Goal: Task Accomplishment & Management: Use online tool/utility

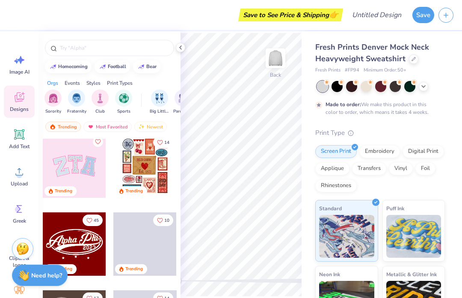
scroll to position [74, 0]
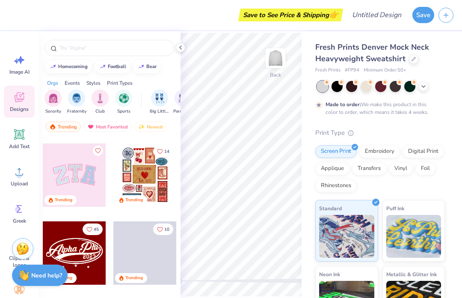
click at [81, 178] on div at bounding box center [74, 174] width 63 height 63
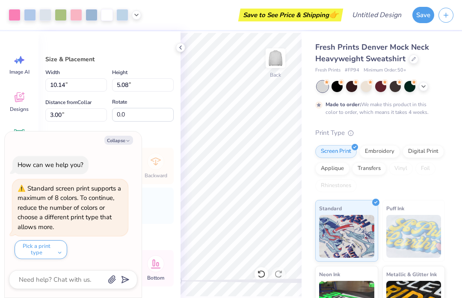
click at [121, 138] on button "Collapse" at bounding box center [118, 140] width 29 height 9
type textarea "x"
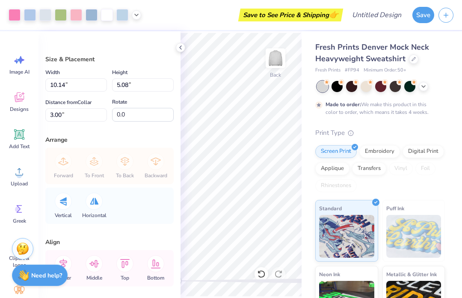
scroll to position [0, 0]
type input "3.11"
type input "4.05"
type input "5.66"
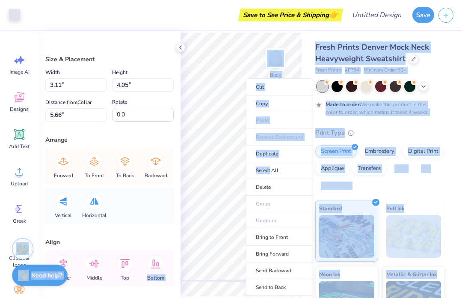
click at [258, 163] on li "Select All" at bounding box center [279, 170] width 67 height 17
type input "10.14"
type input "5.08"
type input "5.53"
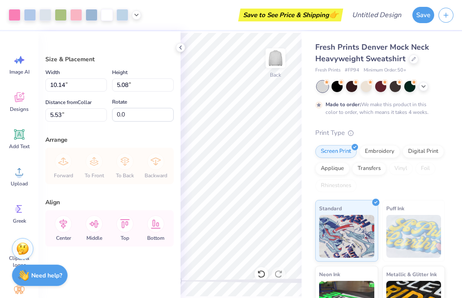
click at [414, 58] on icon at bounding box center [413, 59] width 4 height 4
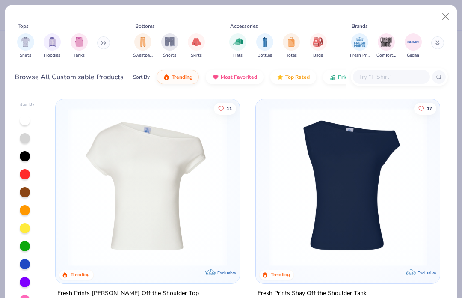
click at [441, 16] on button "Close" at bounding box center [445, 17] width 16 height 16
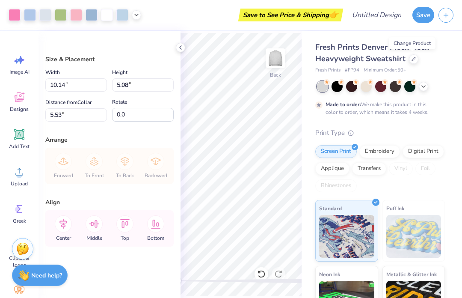
click at [422, 18] on button "Save" at bounding box center [423, 15] width 22 height 16
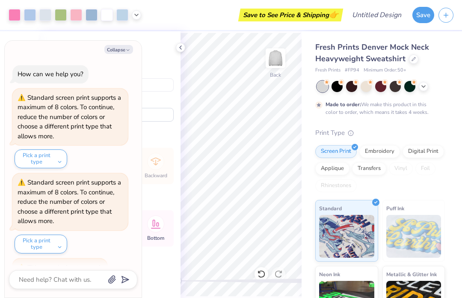
scroll to position [15, 0]
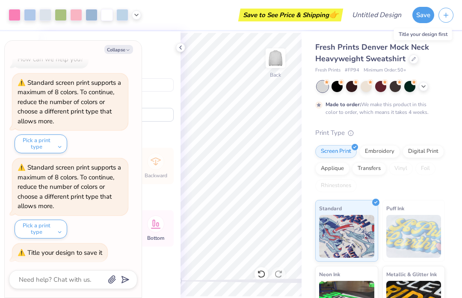
click at [452, 18] on button "button" at bounding box center [445, 15] width 15 height 15
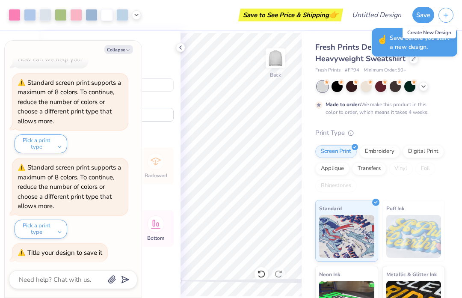
click at [446, 18] on button "button" at bounding box center [445, 15] width 15 height 15
click at [442, 18] on button "button" at bounding box center [445, 15] width 15 height 15
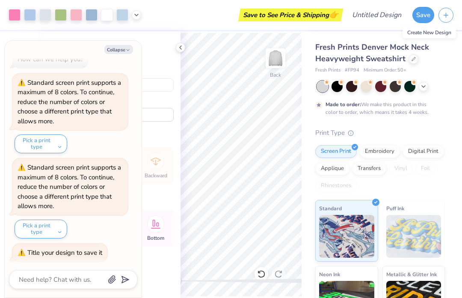
click at [452, 13] on button "button" at bounding box center [445, 15] width 15 height 15
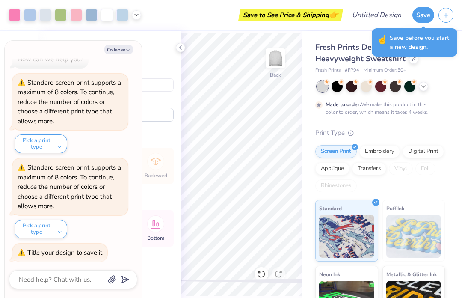
click at [452, 13] on button "button" at bounding box center [445, 15] width 15 height 15
click at [419, 12] on button "Save" at bounding box center [423, 15] width 22 height 16
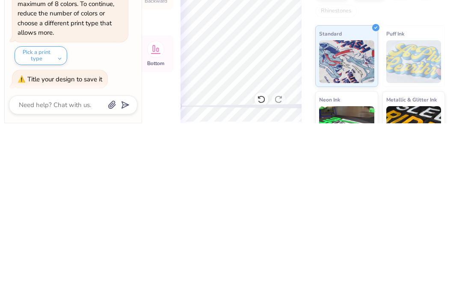
scroll to position [0, 0]
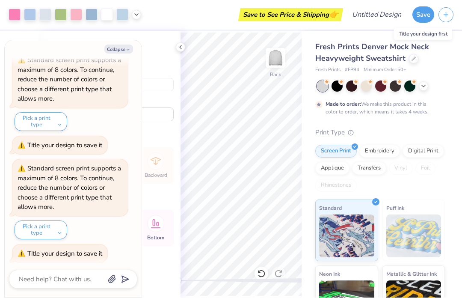
click at [119, 53] on button "Collapse" at bounding box center [118, 49] width 29 height 9
type textarea "x"
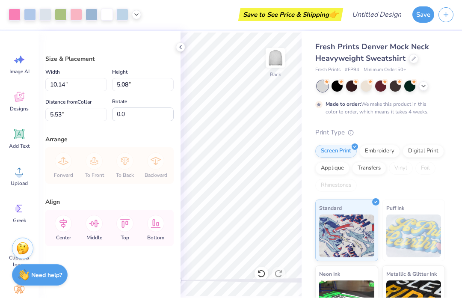
click at [16, 63] on icon at bounding box center [19, 59] width 13 height 13
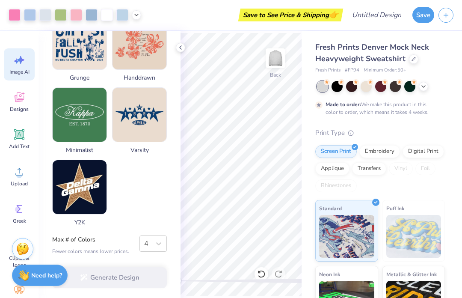
scroll to position [446, 0]
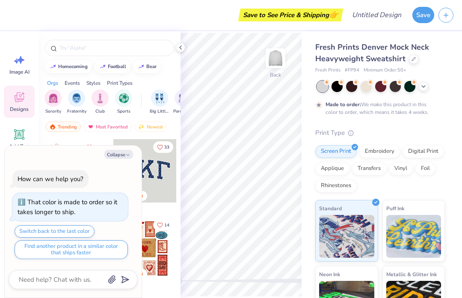
click at [181, 49] on polyline at bounding box center [181, 47] width 2 height 3
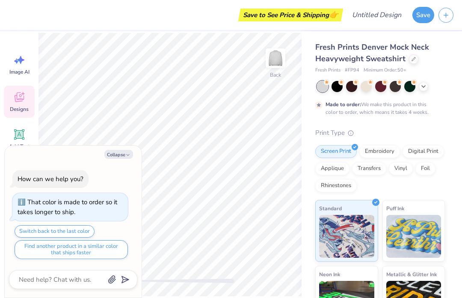
click at [121, 157] on button "Collapse" at bounding box center [118, 154] width 29 height 9
type textarea "x"
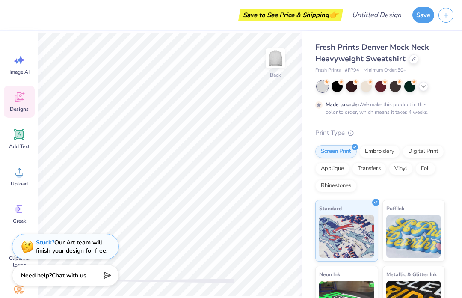
click at [381, 151] on div "Embroidery" at bounding box center [379, 151] width 41 height 13
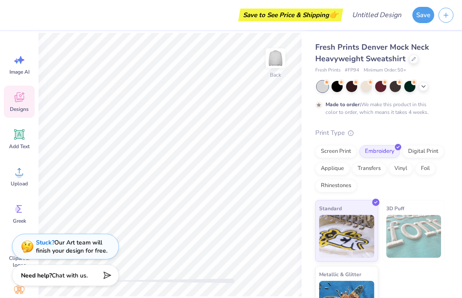
click at [19, 135] on icon at bounding box center [19, 134] width 8 height 8
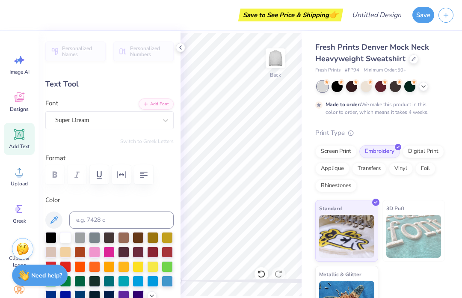
scroll to position [0, 1]
type textarea "TEXvT"
type textarea "VISI"
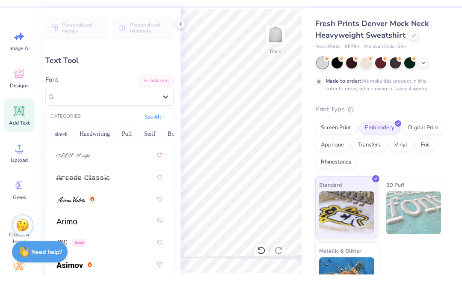
scroll to position [342, 0]
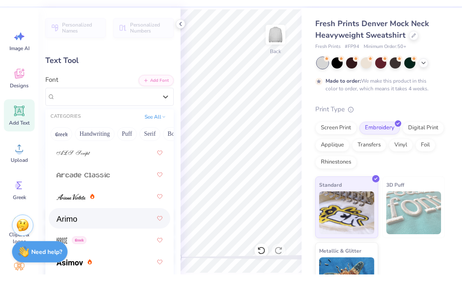
click at [137, 234] on div at bounding box center [109, 241] width 106 height 15
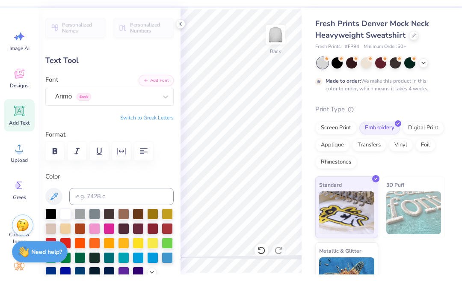
click at [68, 232] on div at bounding box center [65, 237] width 11 height 11
type input "4.33"
type input "1.71"
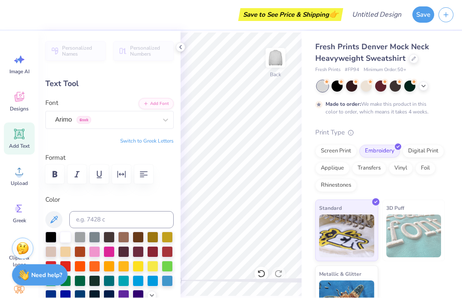
type input "9.37"
type input "3.70"
type input "3.00"
type textarea "VISITATIOn"
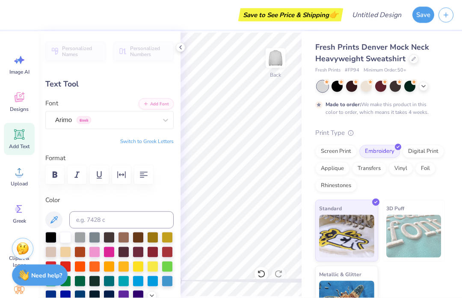
click at [185, 46] on div at bounding box center [180, 47] width 9 height 9
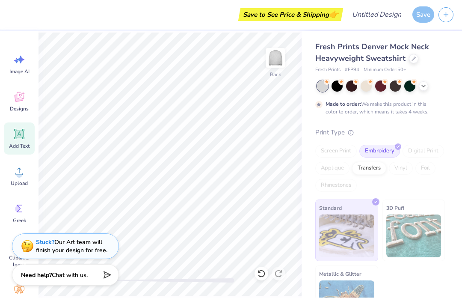
type textarea "x"
type input "16.26"
type input "2.23"
type input "3.74"
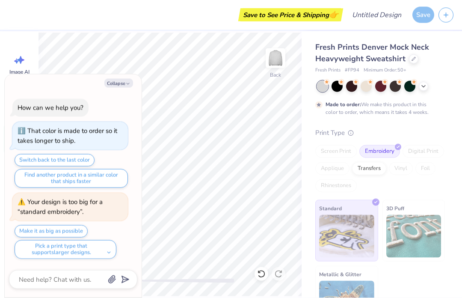
click at [124, 80] on button "Collapse" at bounding box center [118, 83] width 29 height 9
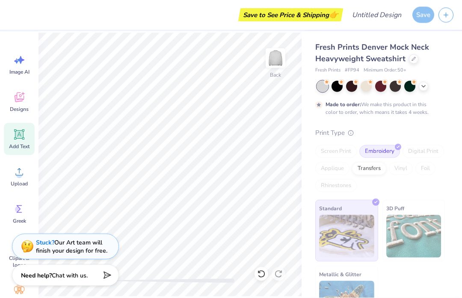
type textarea "x"
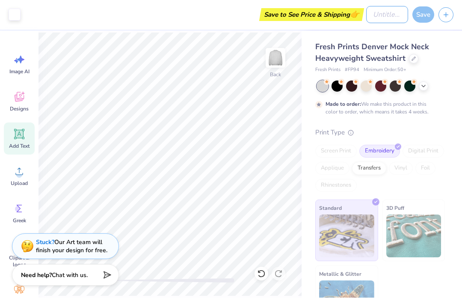
click at [380, 13] on input "Design Title" at bounding box center [387, 14] width 42 height 17
type input "MOCK neck"
click at [428, 12] on div "Save" at bounding box center [423, 15] width 22 height 16
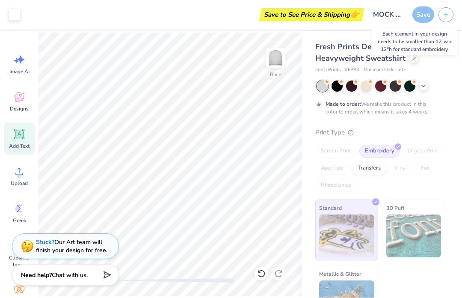
click at [426, 17] on div "Save" at bounding box center [423, 15] width 22 height 16
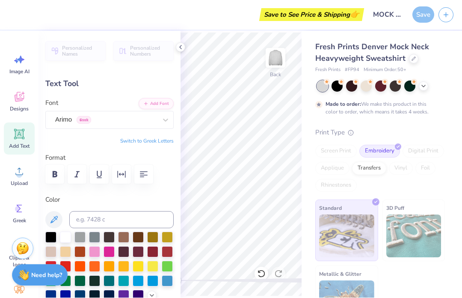
click at [181, 49] on icon at bounding box center [180, 47] width 7 height 7
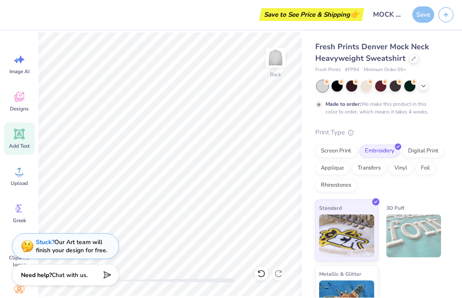
type input "11.33"
type input "1.55"
click at [423, 16] on button "Save" at bounding box center [423, 15] width 22 height 16
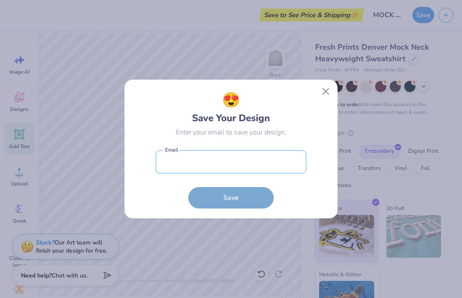
click at [294, 167] on input "email" at bounding box center [231, 162] width 151 height 24
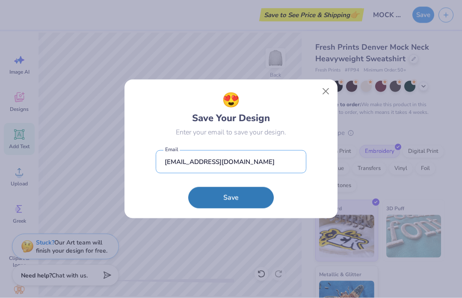
type input "[EMAIL_ADDRESS][DOMAIN_NAME]"
click at [248, 198] on button "Save" at bounding box center [231, 197] width 86 height 21
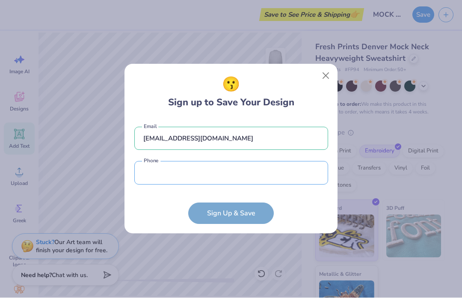
click at [288, 174] on input "tel" at bounding box center [231, 173] width 194 height 24
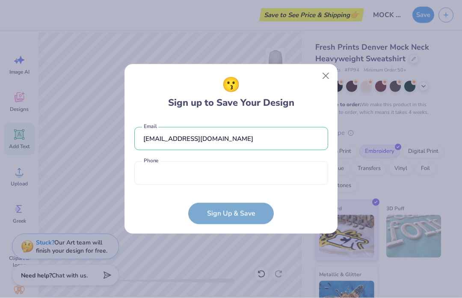
click at [254, 220] on form "[EMAIL_ADDRESS][DOMAIN_NAME] Email Phone is a required field Phone Sign Up & Sa…" at bounding box center [231, 171] width 194 height 106
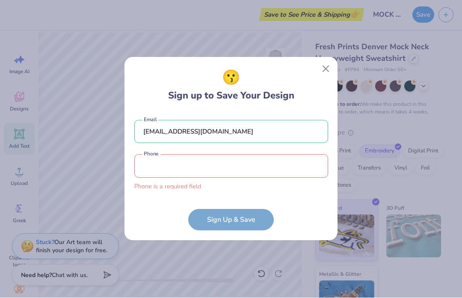
click at [303, 172] on input "tel" at bounding box center [231, 166] width 194 height 24
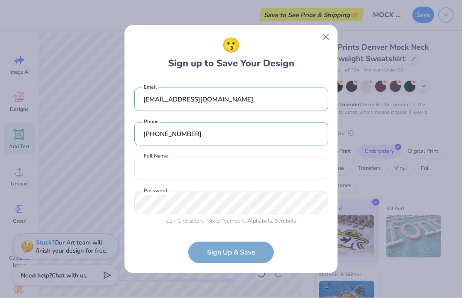
scroll to position [1, 0]
type input "[PHONE_NUMBER]"
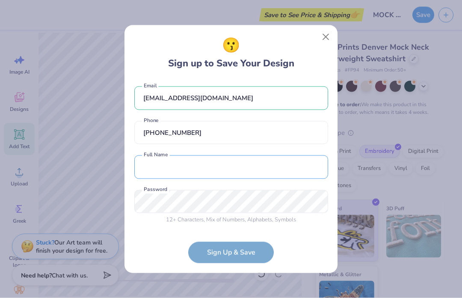
click at [302, 165] on input "text" at bounding box center [231, 167] width 194 height 24
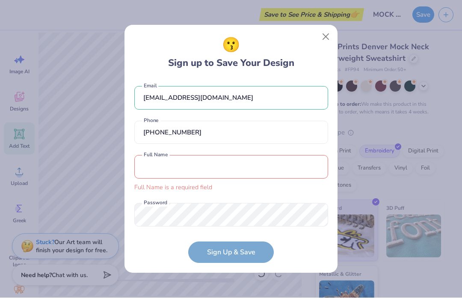
click at [303, 171] on input "text" at bounding box center [231, 167] width 194 height 24
type input "[PERSON_NAME]"
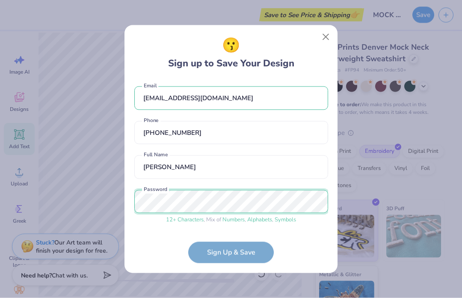
scroll to position [34, 0]
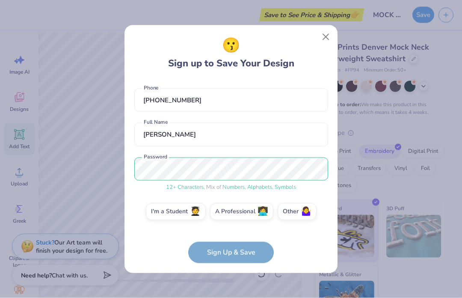
click at [246, 255] on form "[EMAIL_ADDRESS][DOMAIN_NAME] Email [PHONE_NUMBER] Phone [PERSON_NAME] Full Name…" at bounding box center [231, 171] width 194 height 184
click at [180, 217] on label "I'm a Student 🧑‍🎓" at bounding box center [176, 211] width 60 height 17
click at [228, 244] on input "I'm a Student 🧑‍🎓" at bounding box center [231, 247] width 6 height 6
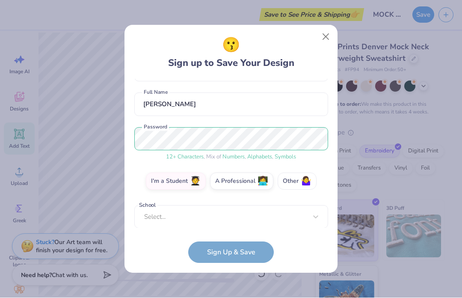
click at [298, 184] on label "Other 🤷‍♀️" at bounding box center [297, 181] width 39 height 17
click at [234, 244] on input "Other 🤷‍♀️" at bounding box center [231, 247] width 6 height 6
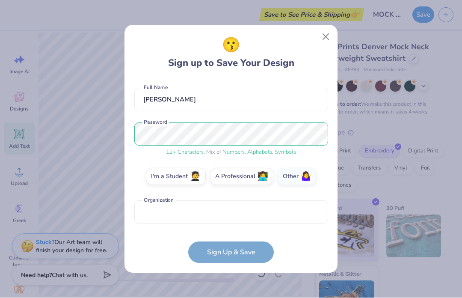
click at [252, 254] on form "[EMAIL_ADDRESS][DOMAIN_NAME] Email [PHONE_NUMBER] Phone [PERSON_NAME] Full Name…" at bounding box center [231, 171] width 194 height 184
click at [249, 249] on form "[EMAIL_ADDRESS][DOMAIN_NAME] Email [PHONE_NUMBER] Phone [PERSON_NAME] Full Name…" at bounding box center [231, 171] width 194 height 184
click at [311, 214] on input "text" at bounding box center [231, 213] width 194 height 24
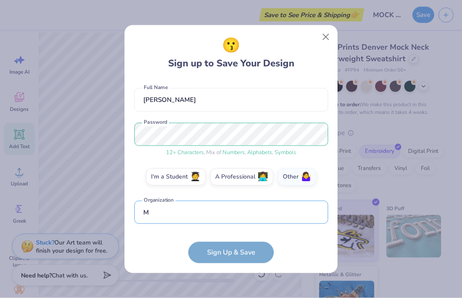
scroll to position [119, 0]
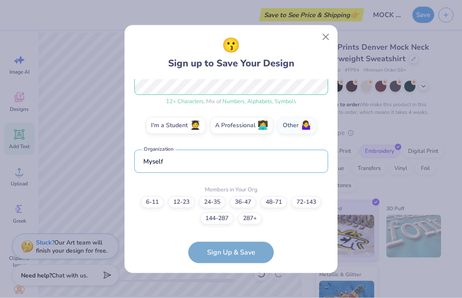
type input "Myself"
click at [310, 199] on label "72-143" at bounding box center [306, 202] width 30 height 12
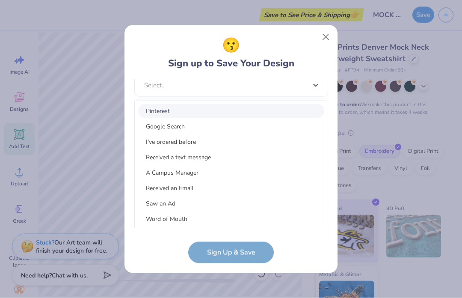
scroll to position [282, 0]
click at [261, 124] on div "Google Search" at bounding box center [231, 126] width 186 height 14
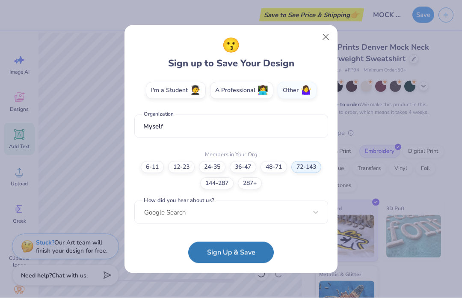
scroll to position [154, 0]
click at [245, 250] on button "Sign Up & Save" at bounding box center [231, 252] width 86 height 21
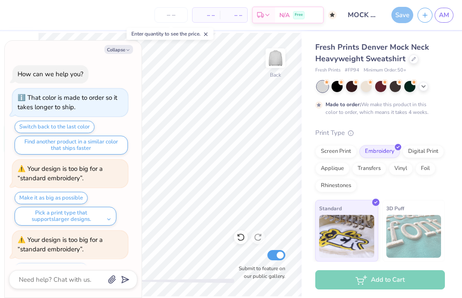
scroll to position [36, 0]
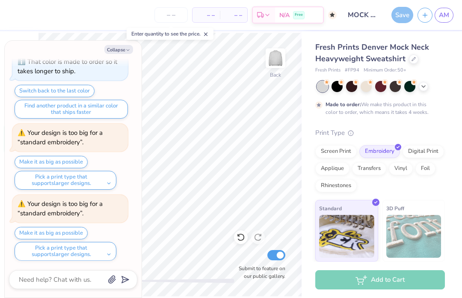
click at [404, 15] on div "Save" at bounding box center [402, 15] width 22 height 16
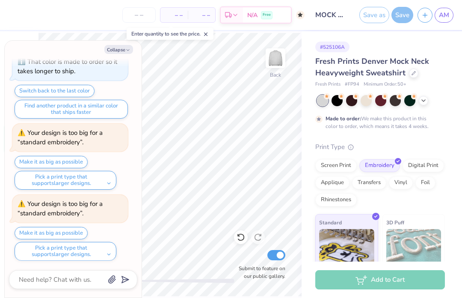
click at [404, 20] on div "Save" at bounding box center [402, 15] width 22 height 16
click at [406, 14] on button "Save" at bounding box center [402, 15] width 22 height 16
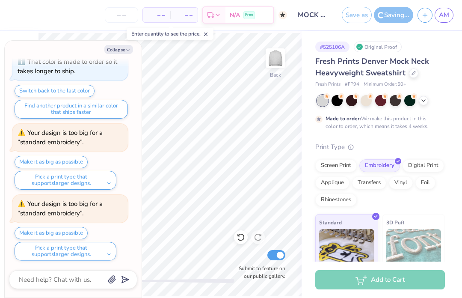
click at [425, 17] on icon "button" at bounding box center [424, 15] width 7 height 7
type textarea "x"
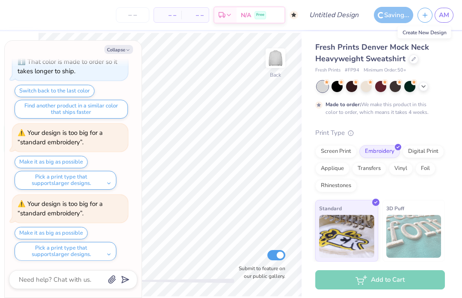
type textarea "x"
type input "MOCK neck"
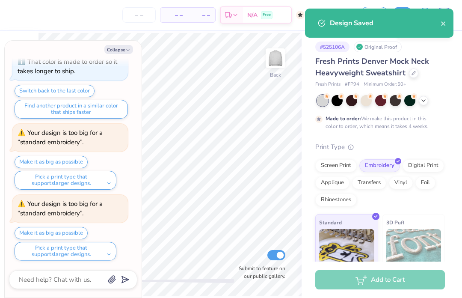
click at [445, 23] on icon "close" at bounding box center [443, 23] width 6 height 7
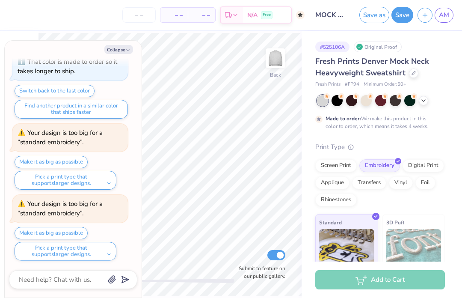
click at [425, 15] on line "button" at bounding box center [425, 15] width 0 height 4
type textarea "x"
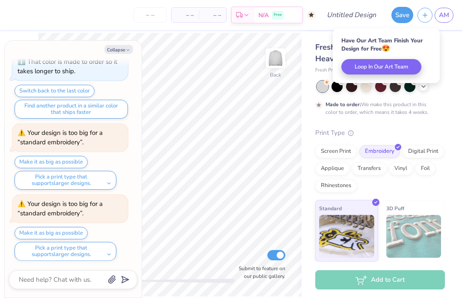
click at [442, 34] on div "Create New Design" at bounding box center [424, 33] width 53 height 12
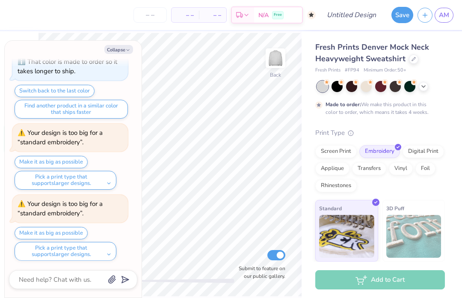
click at [125, 45] on button "Collapse" at bounding box center [118, 49] width 29 height 9
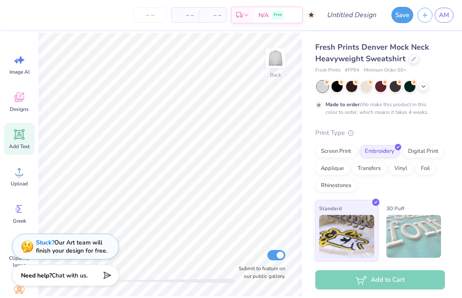
click at [424, 86] on icon at bounding box center [423, 86] width 7 height 7
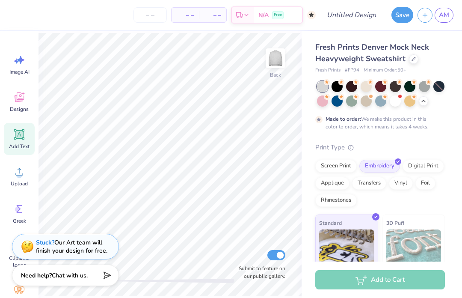
click at [401, 103] on div at bounding box center [381, 94] width 128 height 26
click at [401, 97] on span at bounding box center [399, 96] width 5 height 5
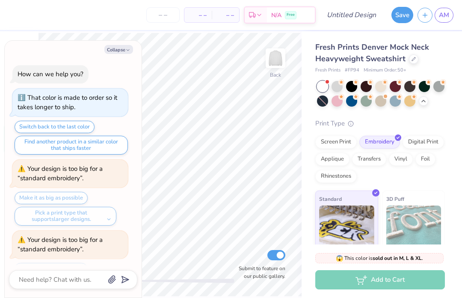
scroll to position [278, 0]
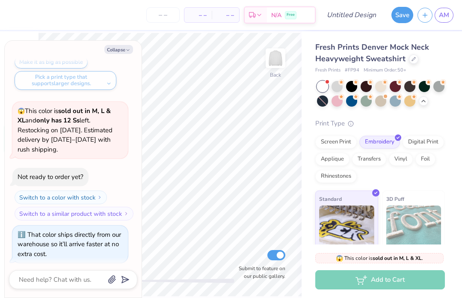
click at [114, 53] on button "Collapse" at bounding box center [118, 49] width 29 height 9
type textarea "x"
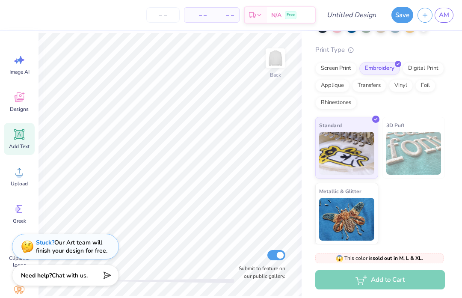
scroll to position [73, 0]
click at [23, 71] on span "Image AI" at bounding box center [19, 71] width 20 height 7
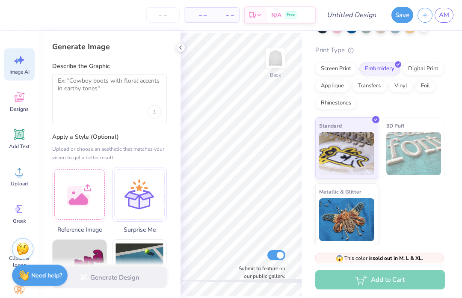
click at [18, 95] on icon at bounding box center [19, 97] width 13 height 13
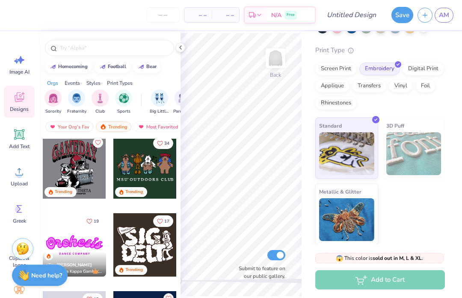
scroll to position [470, 0]
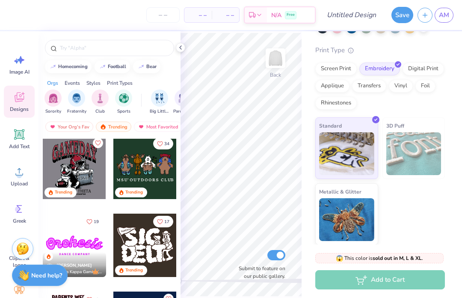
click at [64, 164] on div at bounding box center [74, 167] width 63 height 63
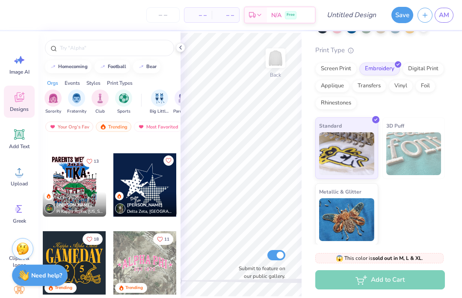
click at [374, 121] on div at bounding box center [375, 119] width 7 height 7
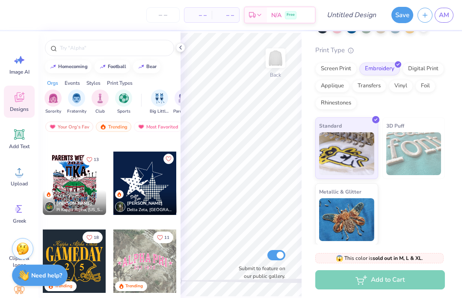
scroll to position [611, 0]
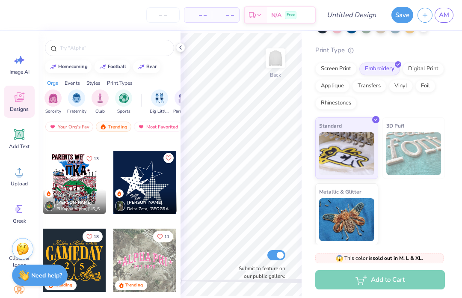
click at [332, 74] on div "Screen Print Embroidery Digital Print Applique Transfers Vinyl Foil Rhinestones" at bounding box center [380, 85] width 130 height 47
click at [343, 69] on div "Screen Print" at bounding box center [335, 68] width 41 height 13
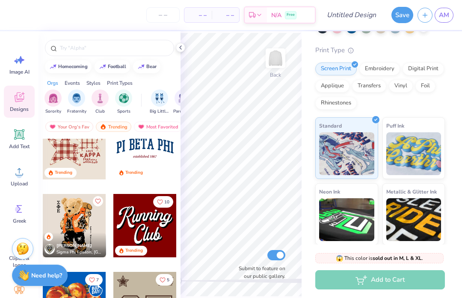
scroll to position [880, 0]
click at [68, 52] on input "text" at bounding box center [113, 48] width 109 height 9
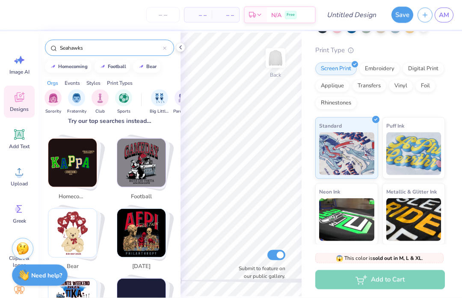
scroll to position [130, 0]
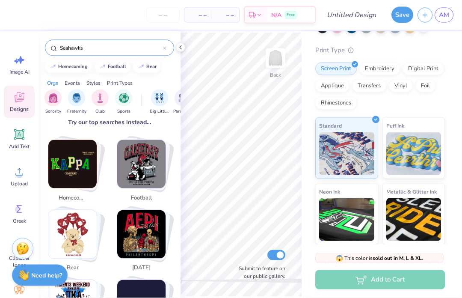
click at [133, 153] on img "Stack Card Button football" at bounding box center [141, 164] width 48 height 48
type input "football"
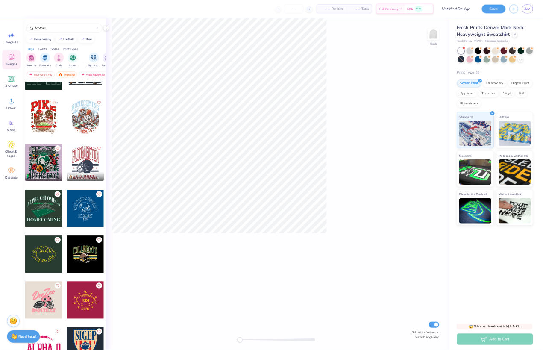
scroll to position [0, 0]
click at [168, 46] on div "football" at bounding box center [109, 48] width 129 height 16
click at [164, 48] on icon at bounding box center [164, 48] width 3 height 3
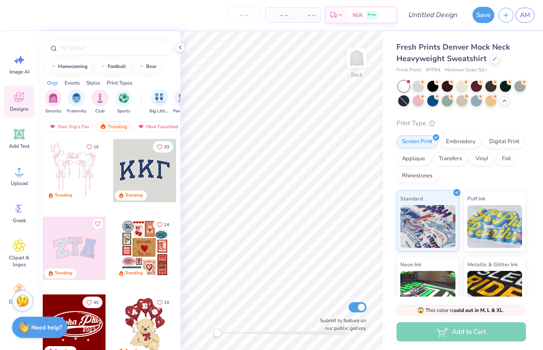
click at [27, 140] on div "Add Text" at bounding box center [19, 139] width 31 height 32
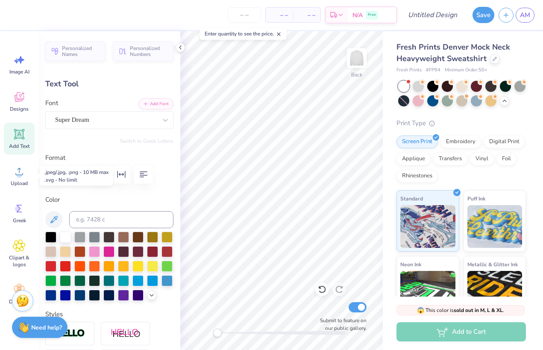
click at [21, 172] on icon at bounding box center [19, 171] width 13 height 13
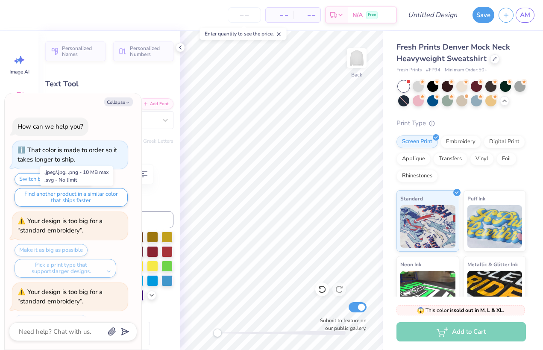
scroll to position [347, 0]
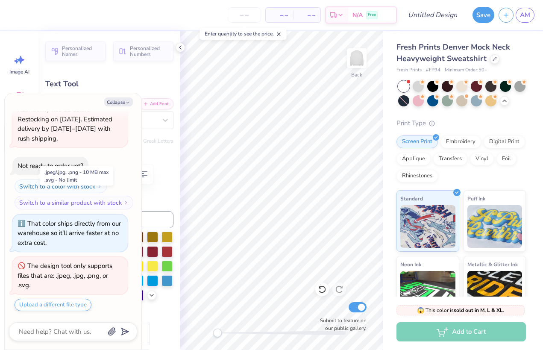
type textarea "x"
type textarea "T"
click at [117, 114] on div "😱 This color is sold out in M, L & XL and only has 12 Ss left. Restocking on [D…" at bounding box center [70, 119] width 105 height 48
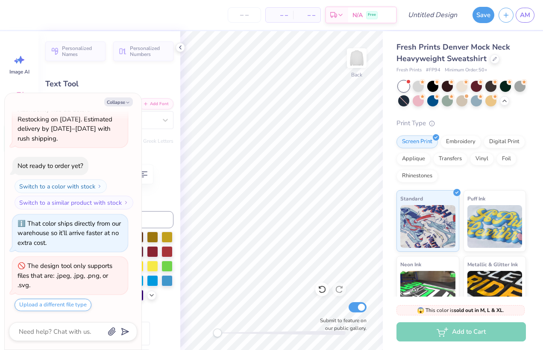
click at [131, 99] on button "Collapse" at bounding box center [118, 101] width 29 height 9
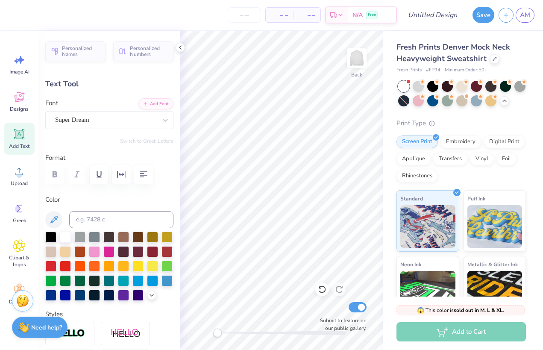
click at [461, 99] on icon at bounding box center [505, 100] width 7 height 7
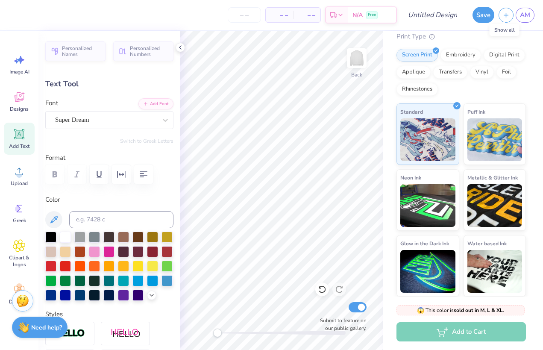
scroll to position [0, 0]
click at [461, 16] on span "AM" at bounding box center [525, 15] width 10 height 10
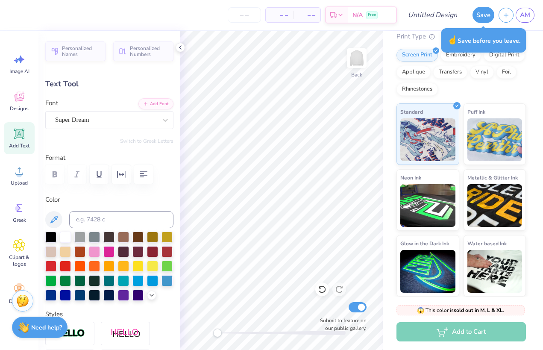
click at [15, 102] on icon at bounding box center [19, 96] width 13 height 13
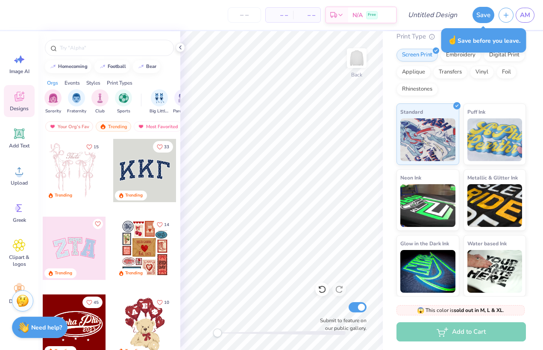
click at [61, 242] on div at bounding box center [74, 248] width 63 height 63
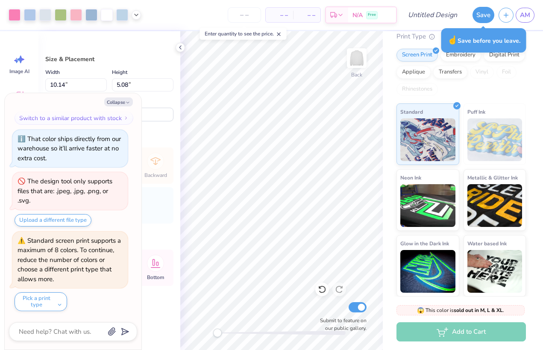
scroll to position [433, 0]
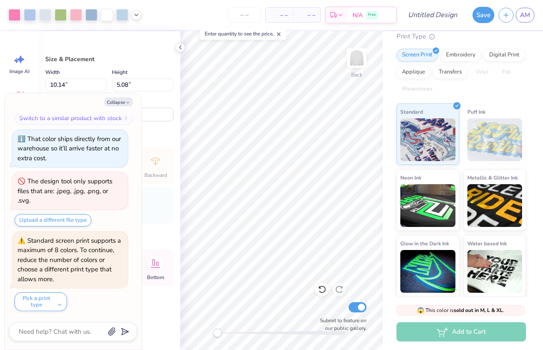
click at [118, 103] on button "Collapse" at bounding box center [118, 101] width 29 height 9
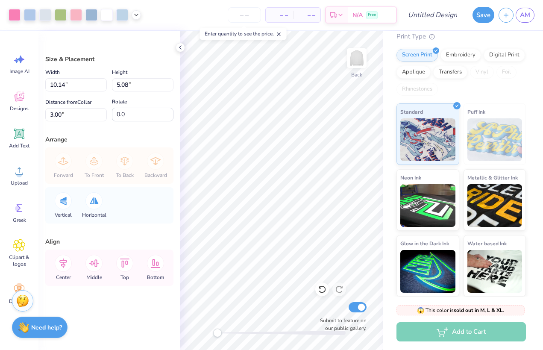
type textarea "x"
type input "3.68"
type input "4.59"
type input "3.33"
type input "3.43"
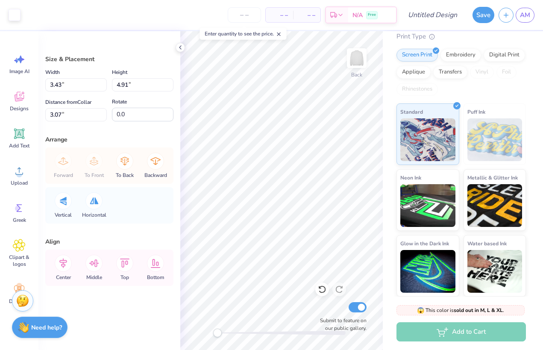
type input "4.50"
type input "3.48"
type input "3.11"
type input "4.04"
type input "3.14"
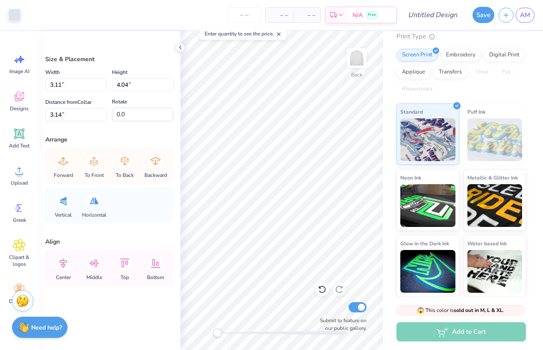
type input "4.05"
type input "3.13"
type input "4.04"
type input "3.14"
type input "3.10"
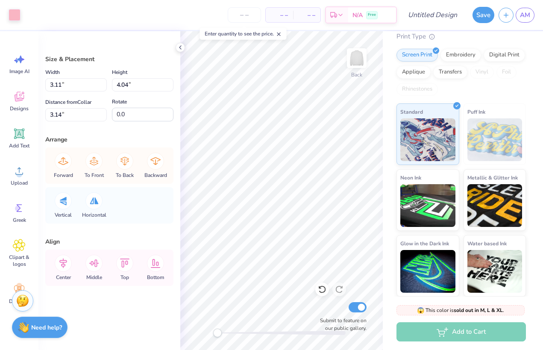
type input "4.05"
type input "3.13"
type input "9.96"
type input "4.91"
type input "3.07"
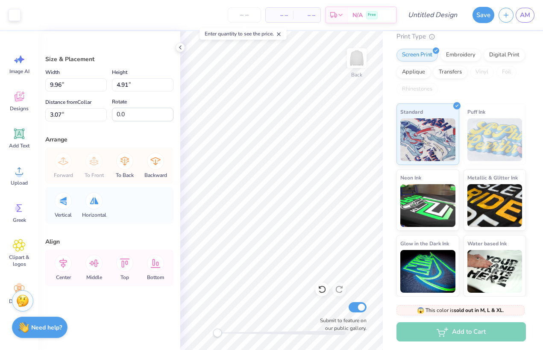
type input "3.07"
type input "4.03"
type input "3.14"
click at [319, 291] on icon at bounding box center [322, 290] width 7 height 8
click at [322, 289] on icon at bounding box center [322, 289] width 9 height 9
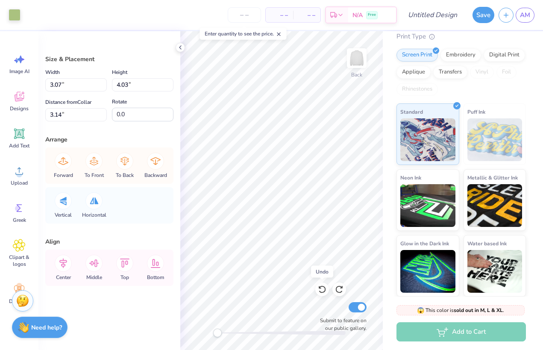
click at [317, 289] on div at bounding box center [323, 290] width 14 height 14
click at [318, 288] on icon at bounding box center [322, 289] width 9 height 9
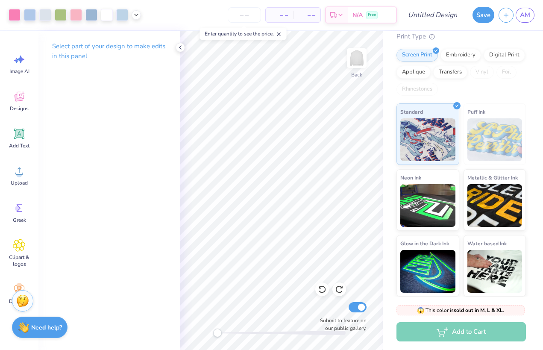
click at [321, 290] on icon at bounding box center [322, 289] width 9 height 9
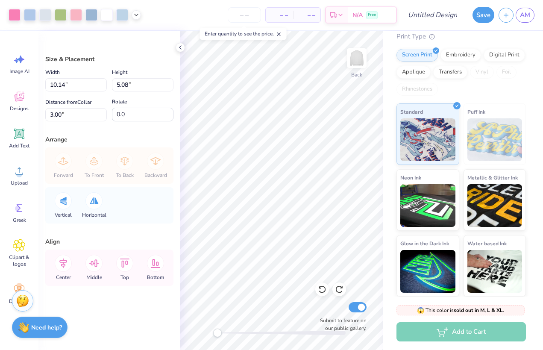
click at [15, 259] on span "Clipart & logos" at bounding box center [19, 261] width 28 height 14
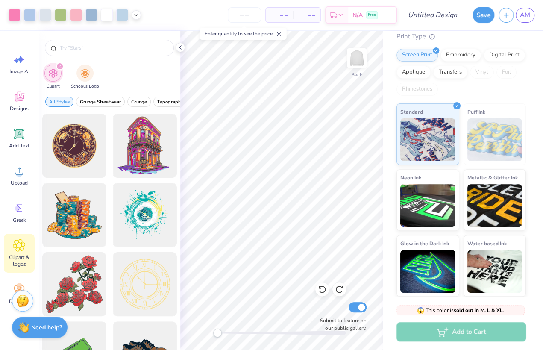
type input "A"
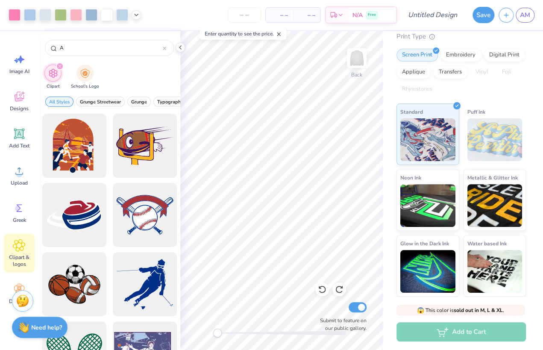
click at [19, 288] on circle at bounding box center [19, 286] width 6 height 6
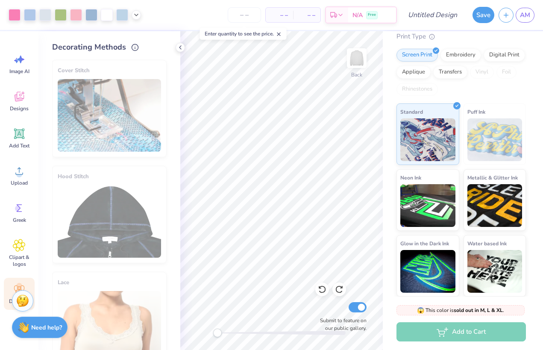
scroll to position [0, 0]
click at [27, 100] on div "Designs" at bounding box center [19, 101] width 31 height 32
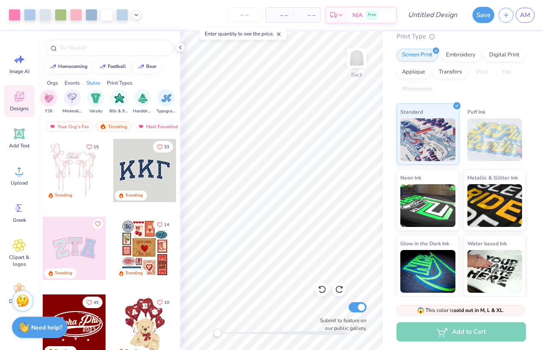
scroll to position [0, 477]
click at [92, 100] on img "filter for Varsity" at bounding box center [95, 98] width 10 height 10
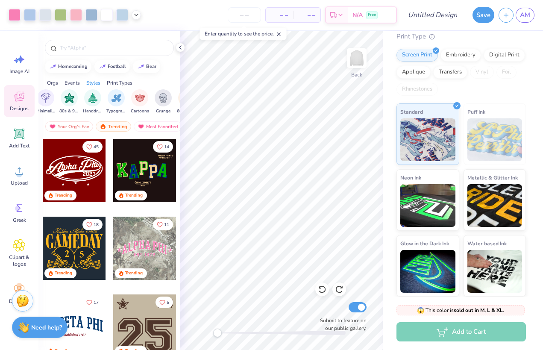
scroll to position [0, 527]
click at [116, 105] on div "filter for Typography" at bounding box center [115, 97] width 17 height 17
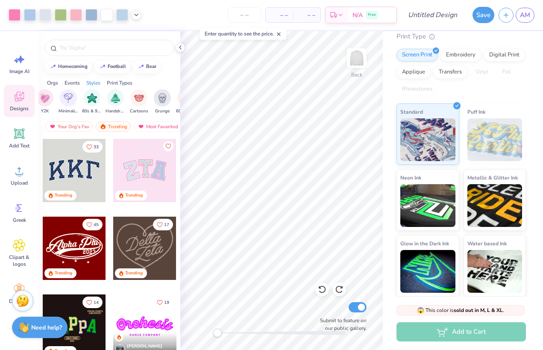
click at [168, 146] on icon "Like" at bounding box center [167, 146] width 5 height 5
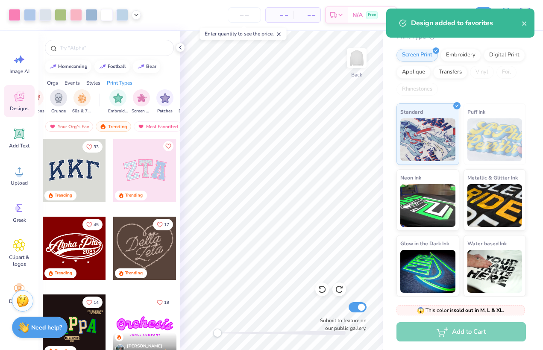
scroll to position [0, 632]
click at [114, 101] on img "filter for Embroidery" at bounding box center [117, 98] width 10 height 10
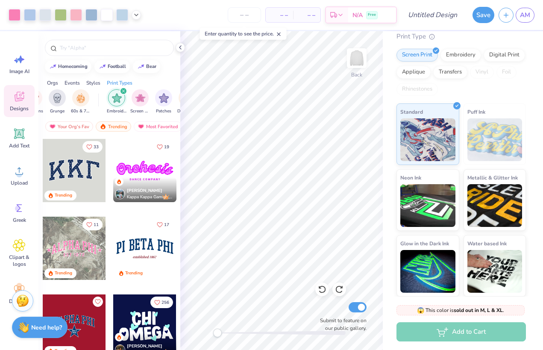
click at [86, 185] on div at bounding box center [74, 170] width 63 height 63
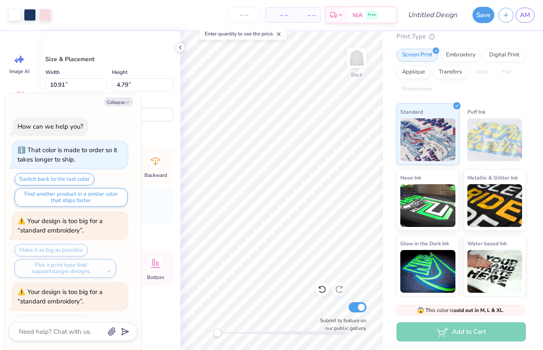
scroll to position [518, 0]
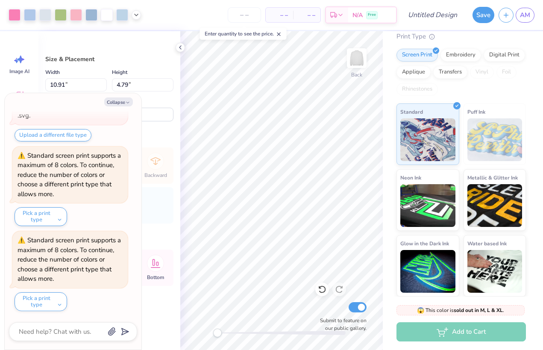
type textarea "x"
type input "10.14"
type input "5.08"
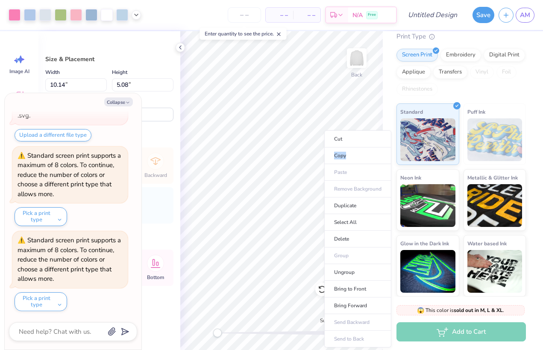
click at [373, 134] on li "Cut" at bounding box center [358, 138] width 67 height 17
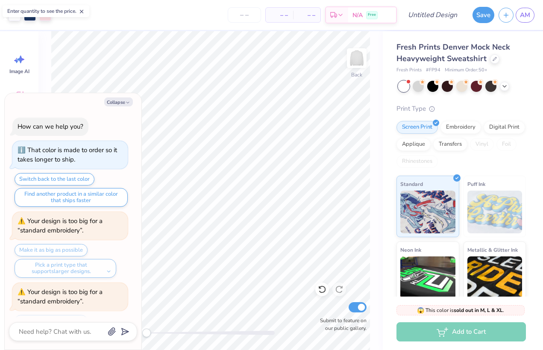
type textarea "x"
